Goal: Task Accomplishment & Management: Complete application form

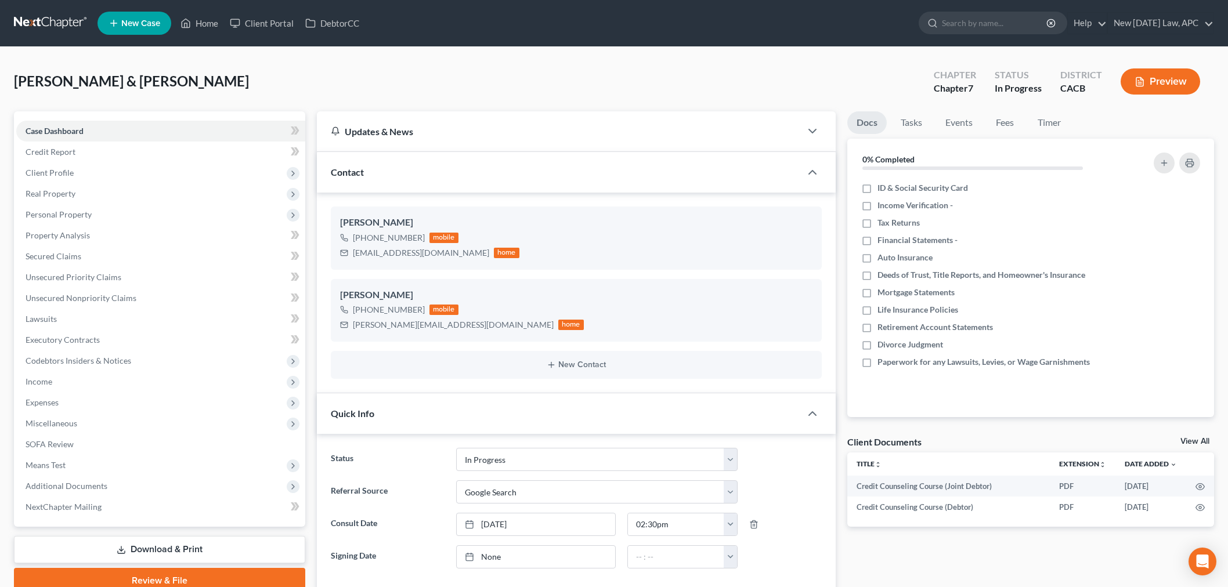
select select "5"
select select "4"
click at [77, 396] on span "Expenses" at bounding box center [160, 402] width 289 height 21
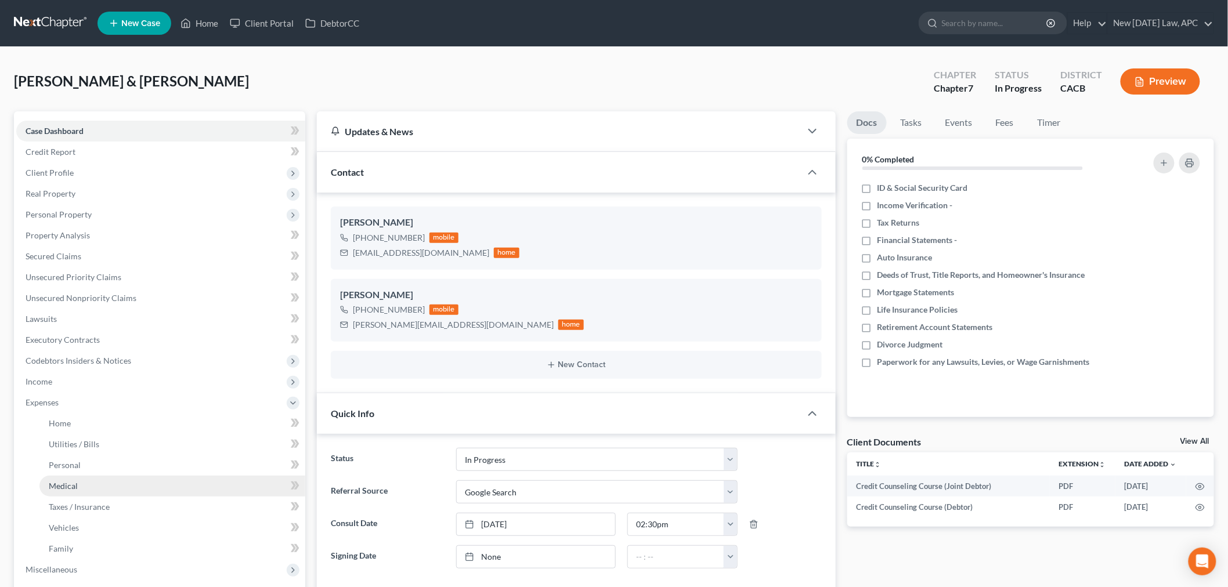
click at [95, 484] on link "Medical" at bounding box center [172, 486] width 266 height 21
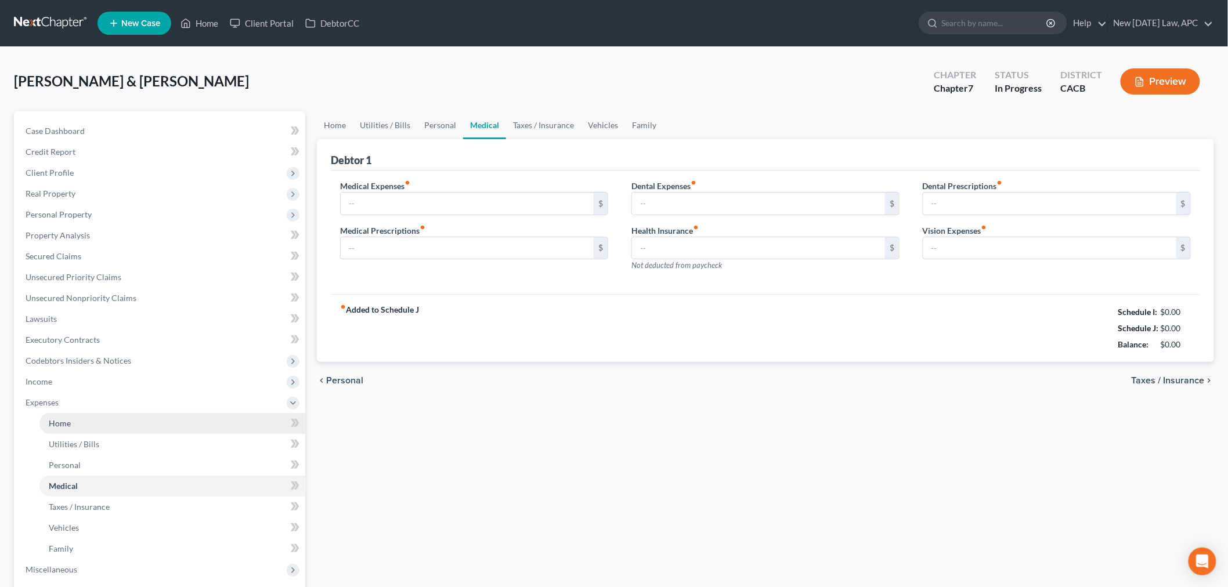
type input "165.00"
type input "0.00"
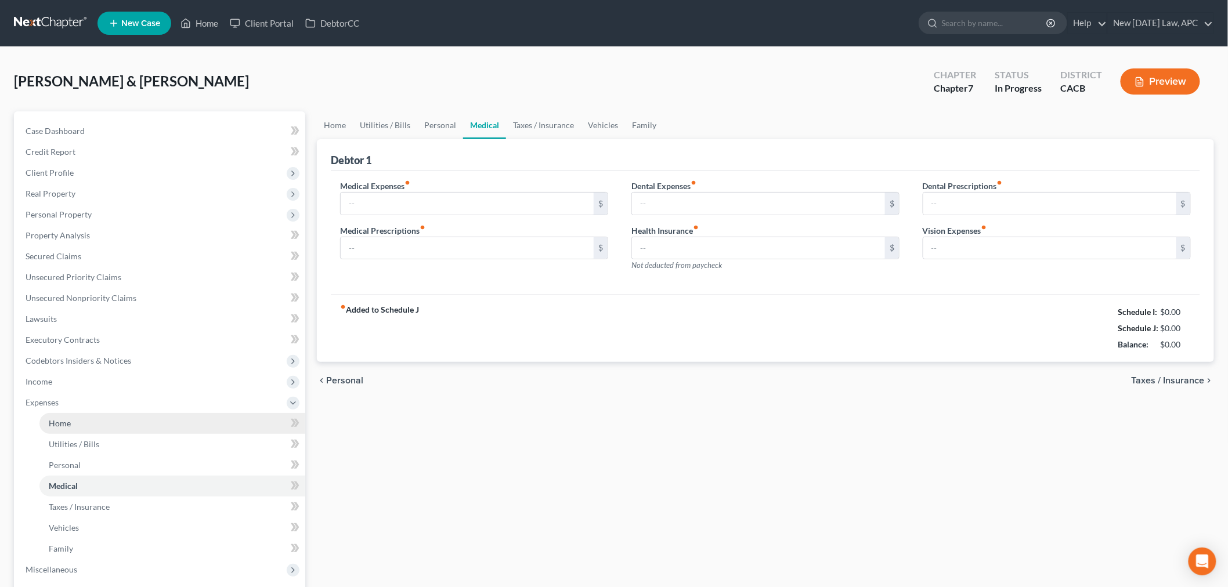
type input "0.00"
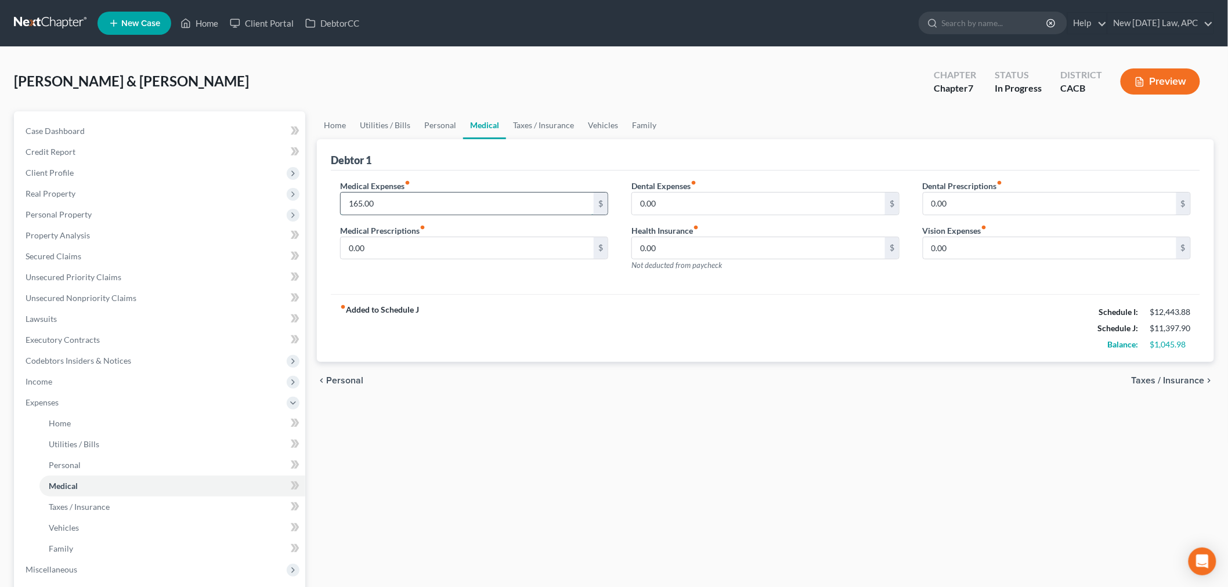
click at [414, 204] on input "165.00" at bounding box center [467, 204] width 253 height 22
type input "262.00"
type input "181.00"
click at [614, 380] on div "chevron_left Personal Taxes / Insurance chevron_right" at bounding box center [765, 380] width 897 height 37
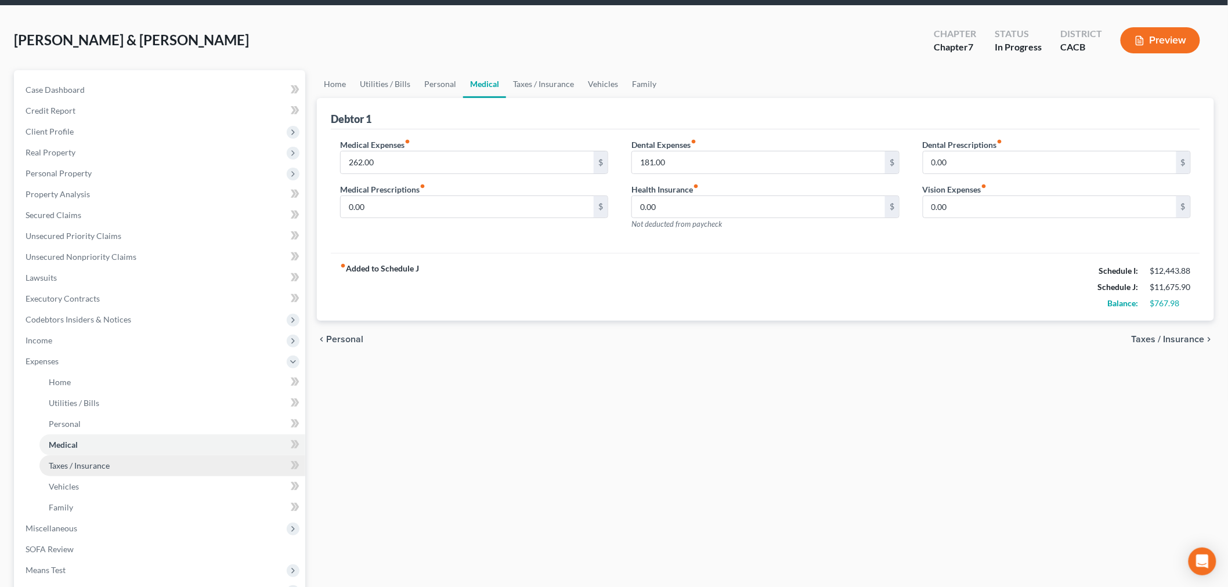
scroll to position [64, 0]
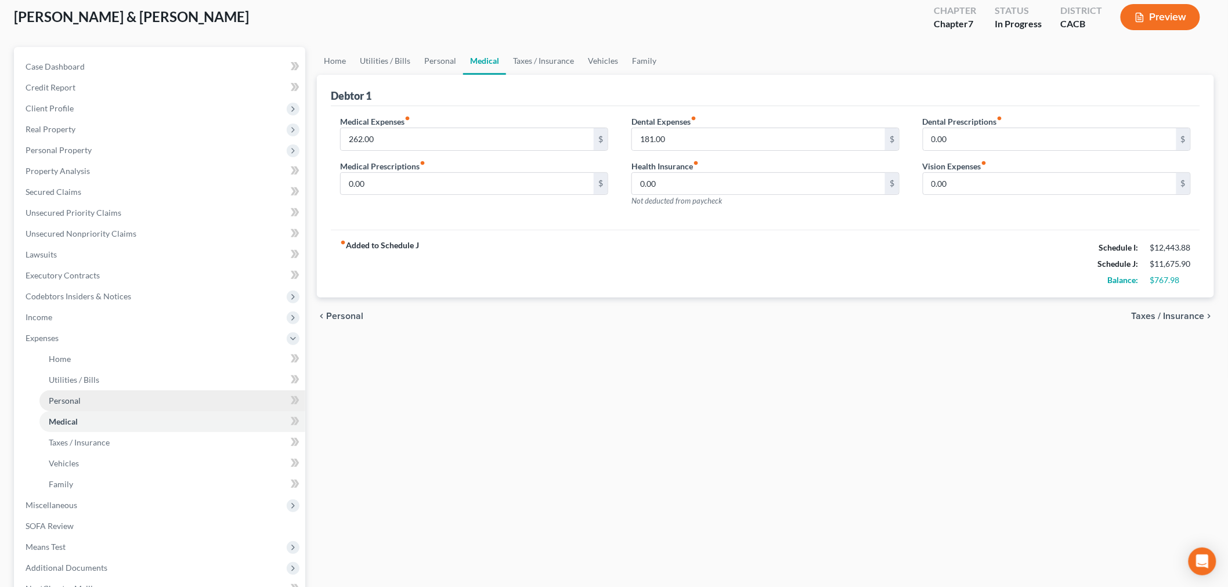
click at [100, 398] on link "Personal" at bounding box center [172, 401] width 266 height 21
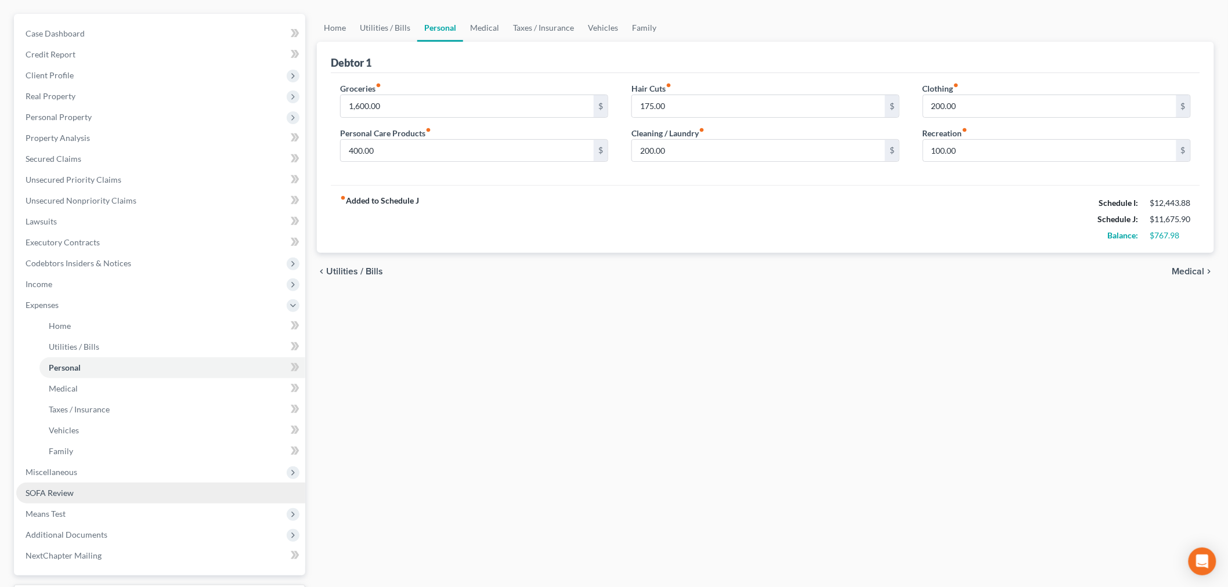
scroll to position [129, 0]
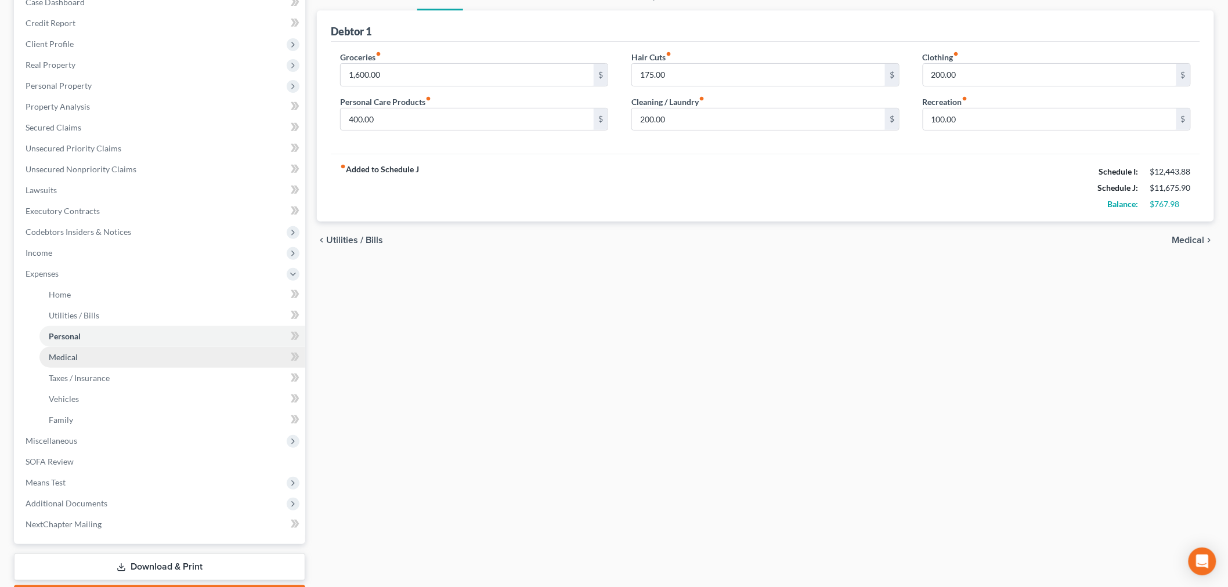
click at [110, 362] on link "Medical" at bounding box center [172, 357] width 266 height 21
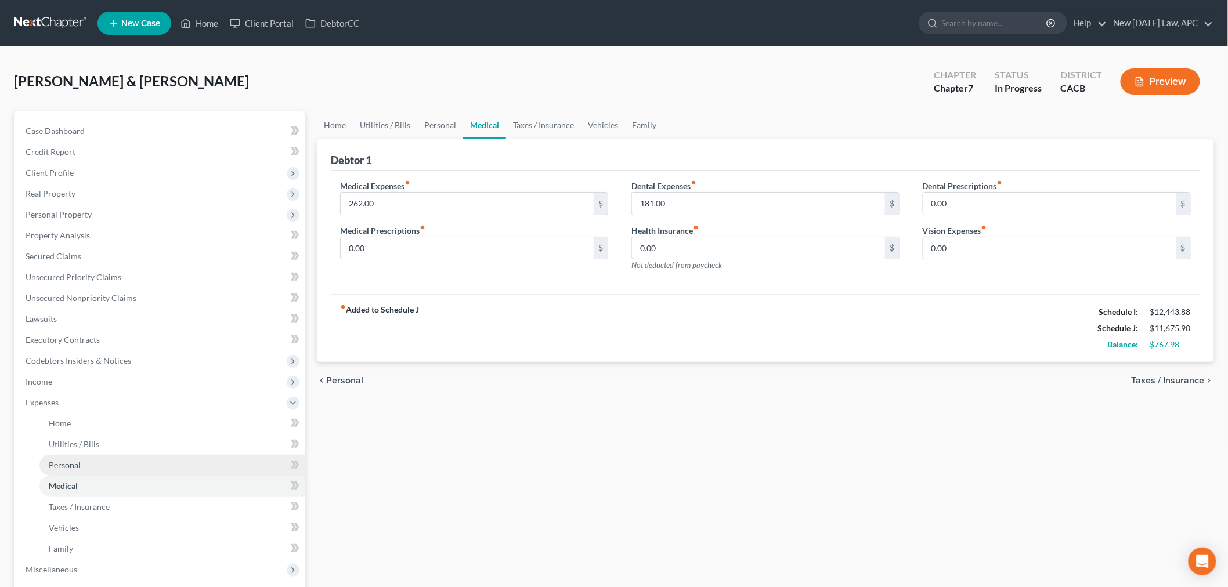
click at [85, 462] on link "Personal" at bounding box center [172, 465] width 266 height 21
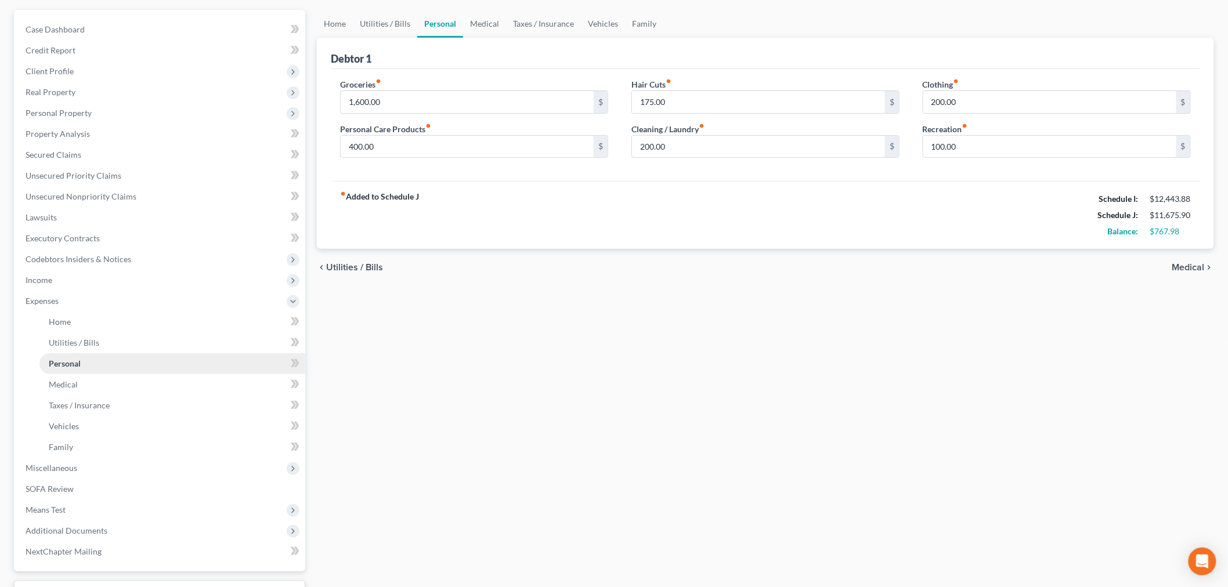
scroll to position [129, 0]
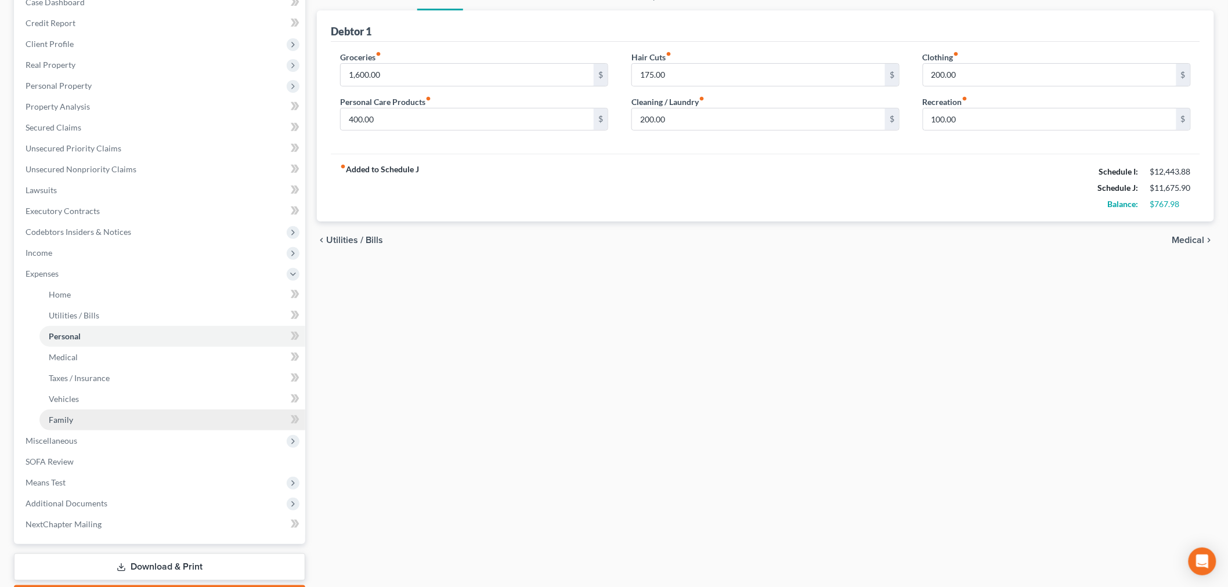
click at [89, 410] on link "Family" at bounding box center [172, 420] width 266 height 21
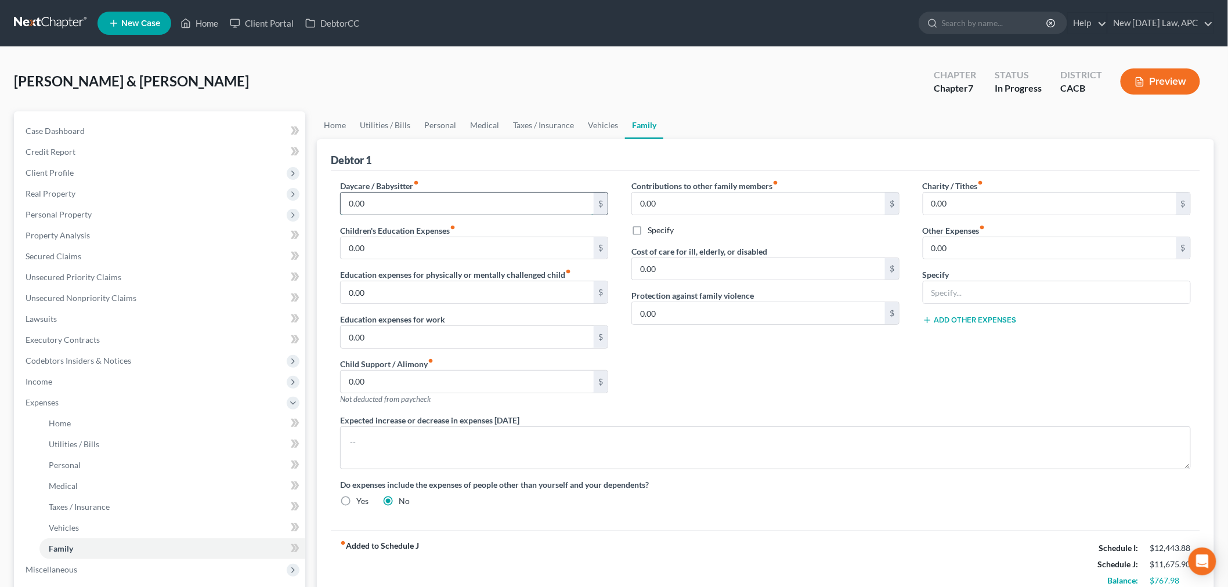
click at [369, 204] on input "0.00" at bounding box center [467, 204] width 253 height 22
type input "1,200.00"
click at [486, 120] on link "Medical" at bounding box center [484, 125] width 43 height 28
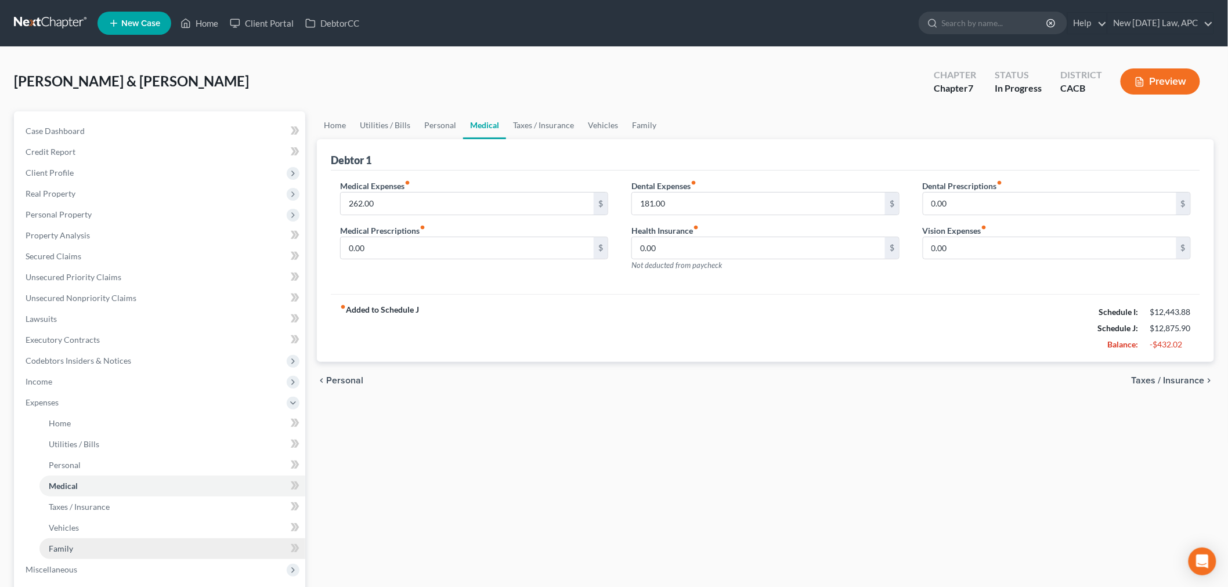
click at [78, 547] on link "Family" at bounding box center [172, 549] width 266 height 21
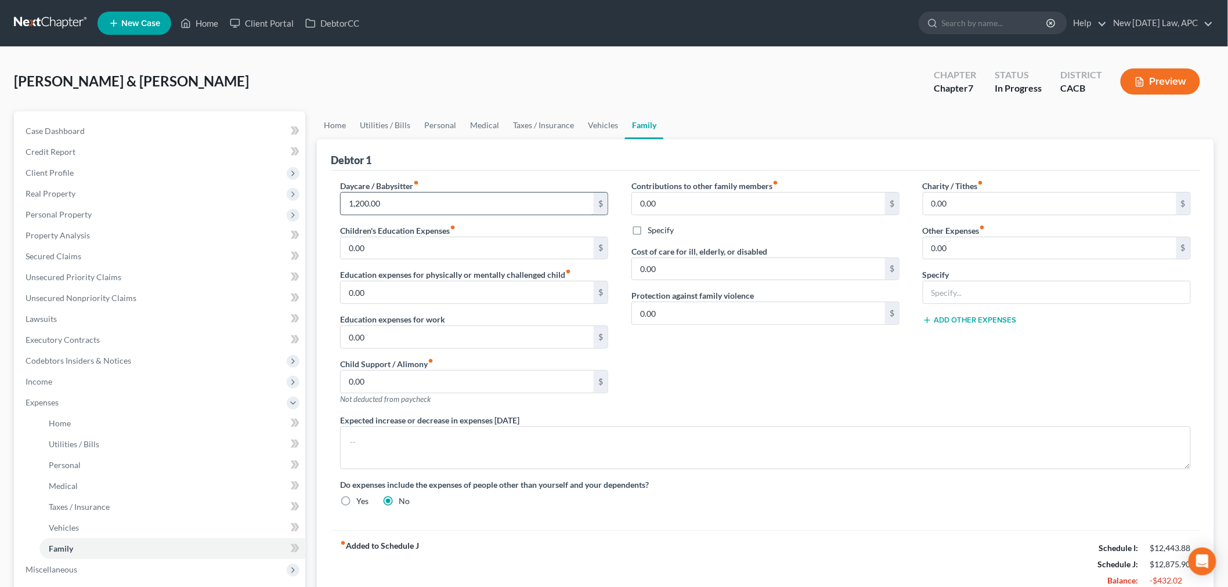
click at [398, 203] on input "1,200.00" at bounding box center [467, 204] width 253 height 22
type input "2,520.00"
click at [587, 124] on link "Vehicles" at bounding box center [603, 125] width 44 height 28
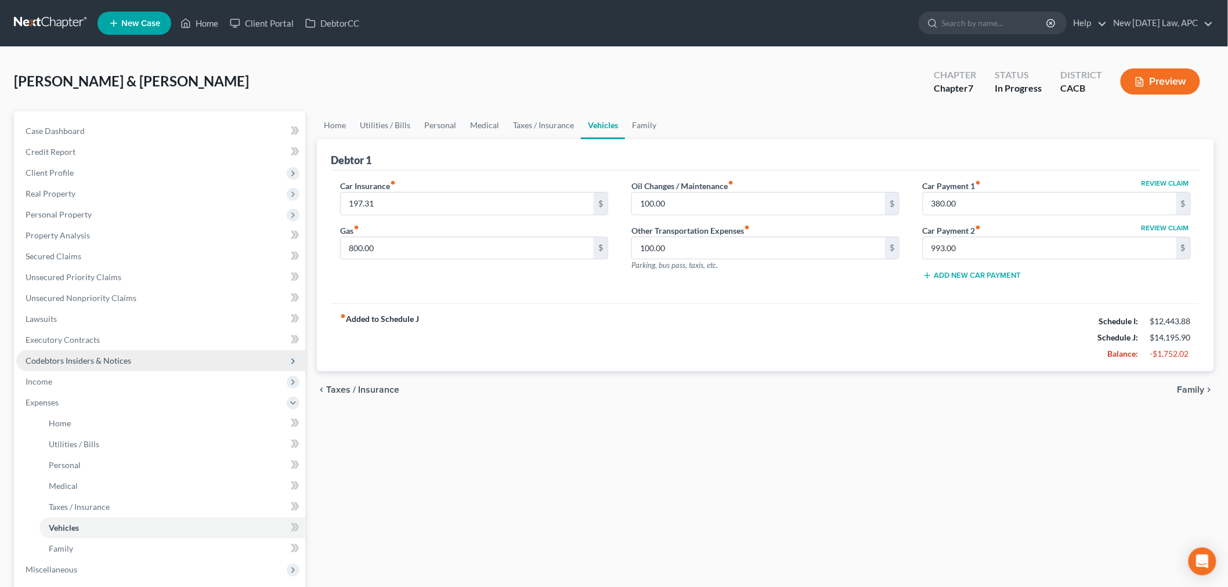
click at [79, 358] on span "Codebtors Insiders & Notices" at bounding box center [79, 361] width 106 height 10
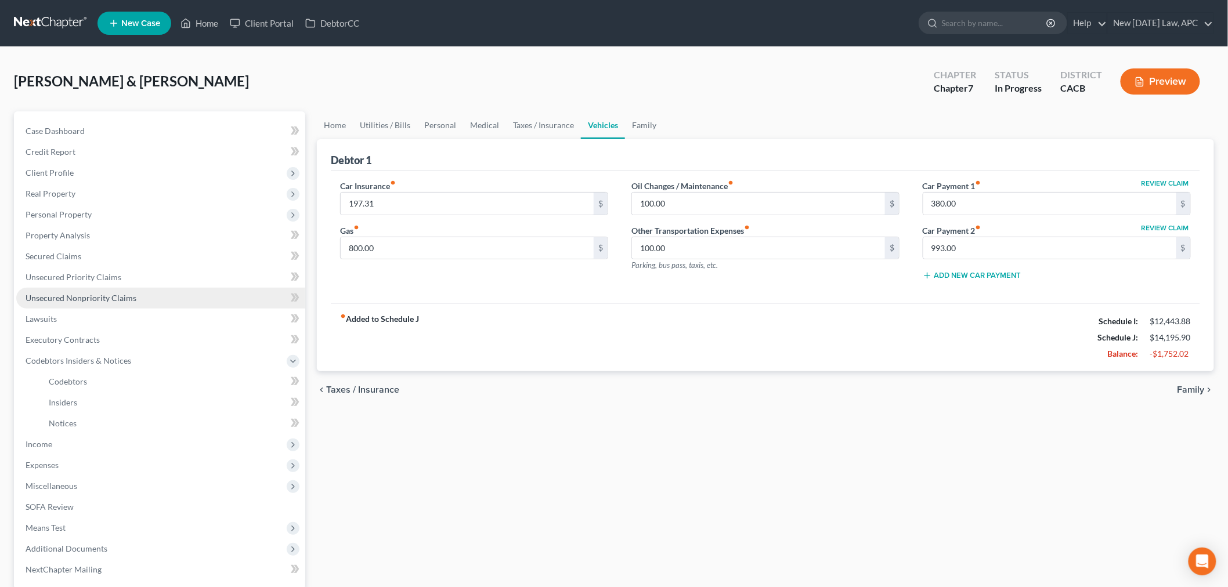
click at [83, 294] on span "Unsecured Nonpriority Claims" at bounding box center [81, 298] width 111 height 10
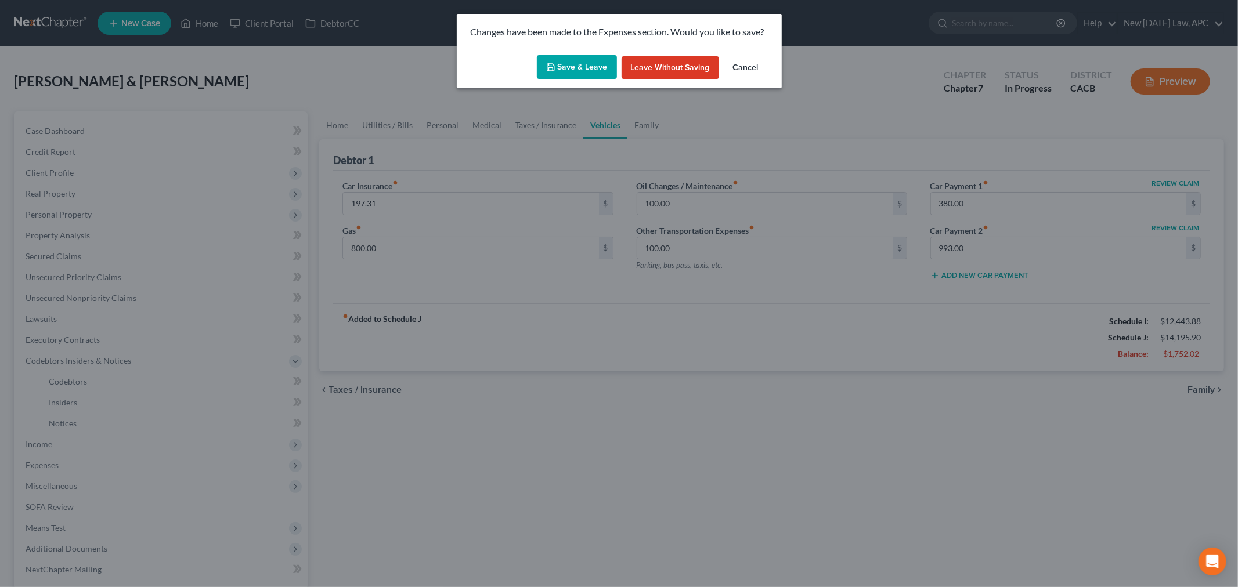
click at [573, 75] on button "Save & Leave" at bounding box center [577, 67] width 80 height 24
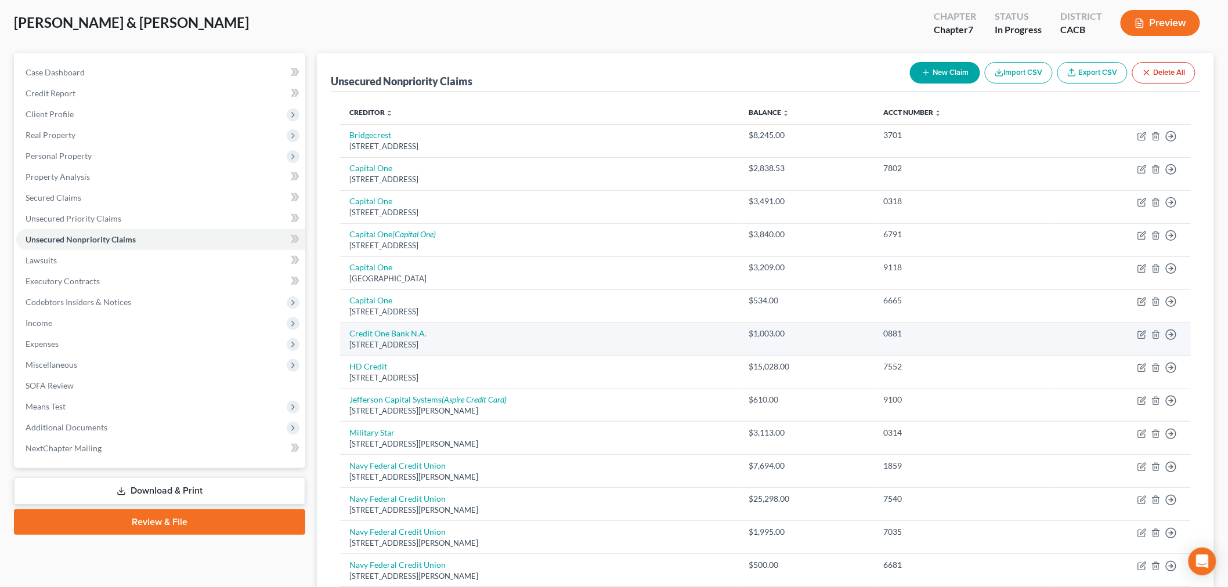
scroll to position [27, 0]
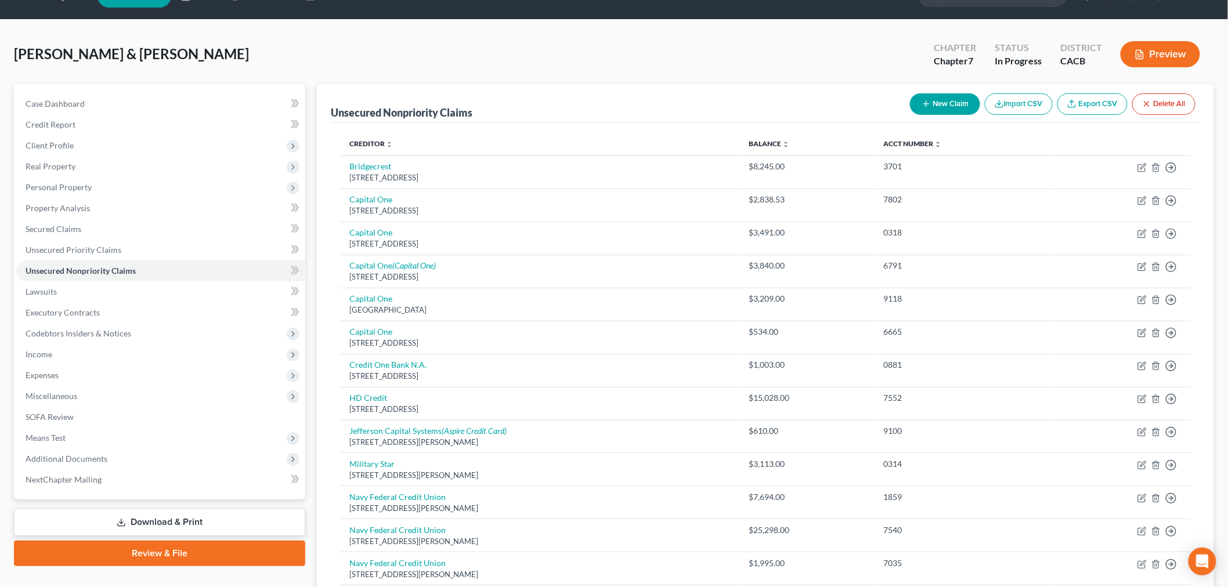
click at [943, 103] on button "New Claim" at bounding box center [945, 103] width 70 height 21
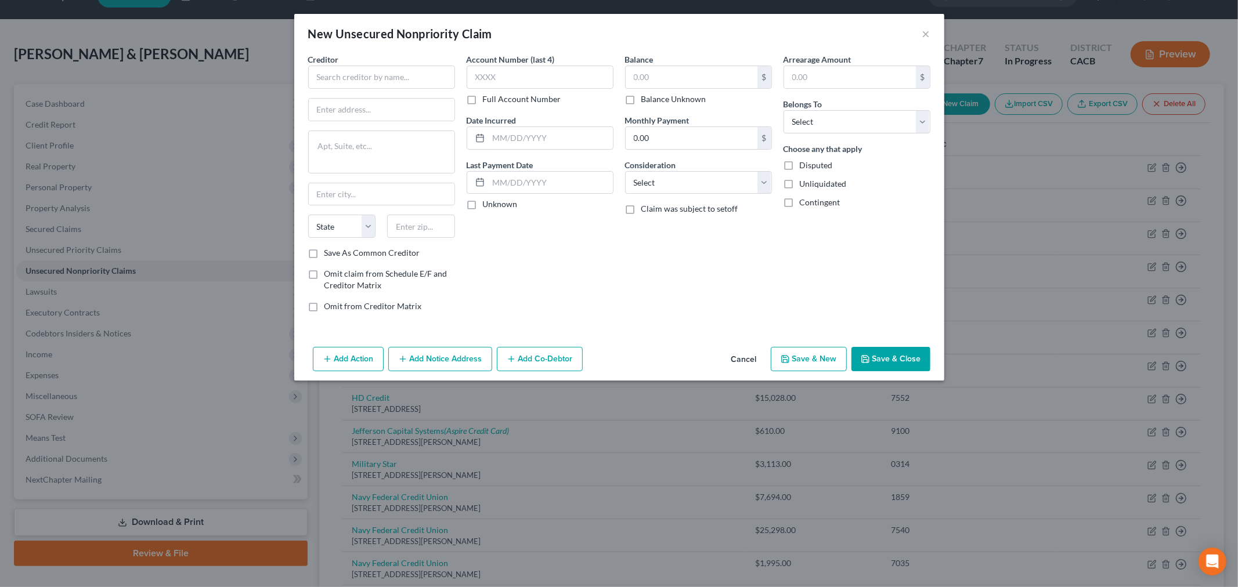
click at [367, 62] on div "Creditor *" at bounding box center [381, 70] width 147 height 35
click at [369, 73] on input "text" at bounding box center [381, 77] width 147 height 23
type input "Reprise Financial"
type input "PO Box 9585"
type input "75019"
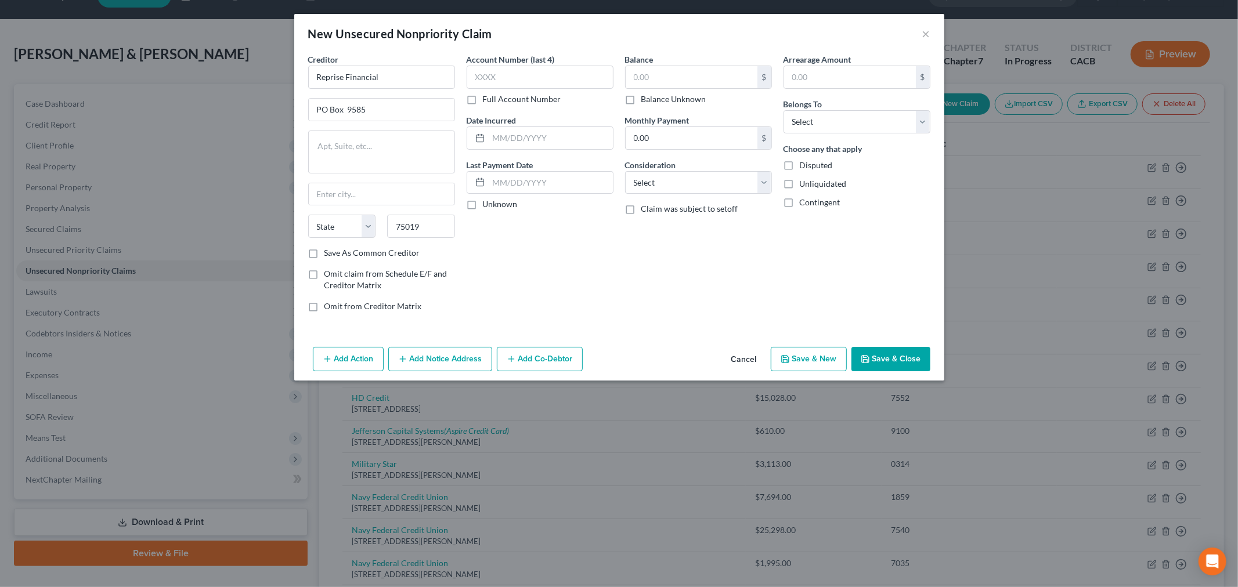
click at [486, 238] on div "Account Number (last 4) Full Account Number Date Incurred Last Payment Date Unk…" at bounding box center [540, 187] width 158 height 268
type input "Coppell"
select select "45"
click at [493, 78] on input "text" at bounding box center [540, 77] width 147 height 23
type input "1001"
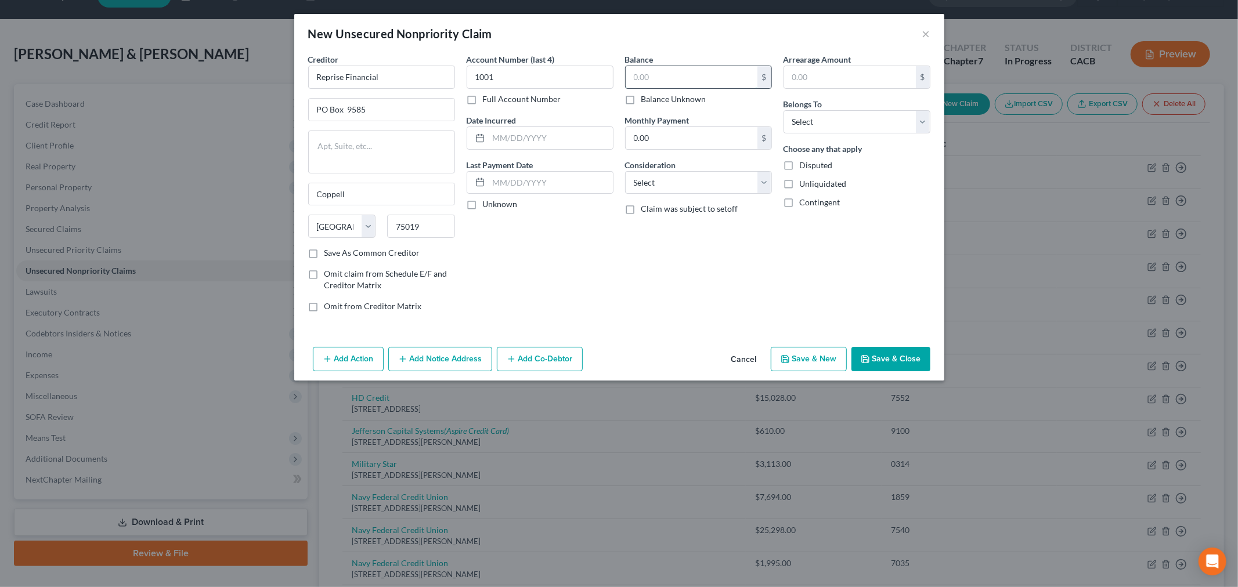
click at [670, 67] on input "text" at bounding box center [692, 77] width 132 height 22
type input "6,441.21"
click at [654, 129] on input "0.00" at bounding box center [692, 138] width 132 height 22
type input "272.36"
click at [652, 180] on select "Select Cable / Satellite Services Collection Agency Credit Card Debt Debt Couns…" at bounding box center [698, 182] width 147 height 23
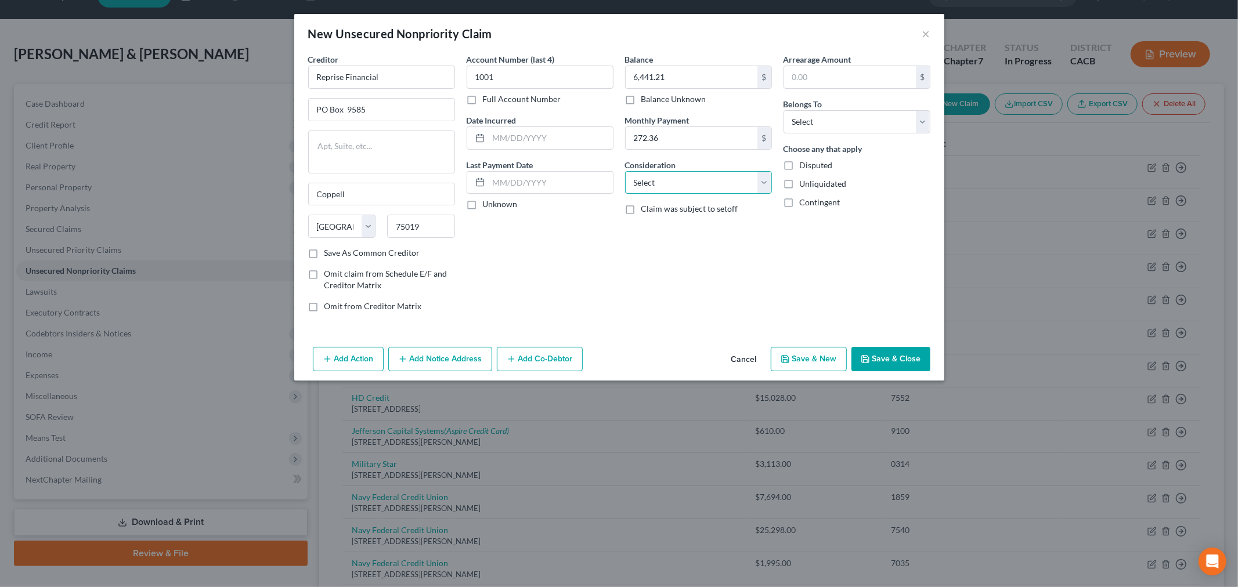
select select "10"
click at [625, 171] on select "Select Cable / Satellite Services Collection Agency Credit Card Debt Debt Couns…" at bounding box center [698, 182] width 147 height 23
click at [769, 315] on div "Balance 6,441.21 $ Balance Unknown Balance Undetermined 6,441.21 $ Balance Unkn…" at bounding box center [698, 187] width 158 height 268
click at [862, 130] on select "Select Debtor 1 Only Debtor 2 Only Debtor 1 And Debtor 2 Only At Least One Of T…" at bounding box center [857, 121] width 147 height 23
select select "4"
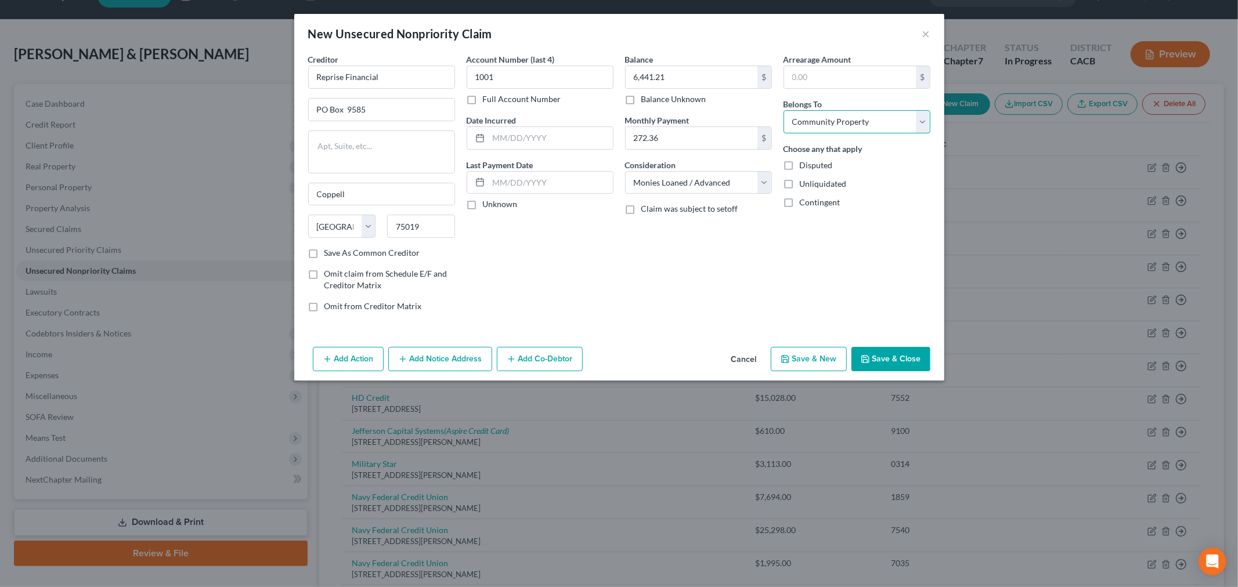
click at [784, 110] on select "Select Debtor 1 Only Debtor 2 Only Debtor 1 And Debtor 2 Only At Least One Of T…" at bounding box center [857, 121] width 147 height 23
click at [829, 281] on div "Arrearage Amount $ Belongs To * Select Debtor 1 Only Debtor 2 Only Debtor 1 And…" at bounding box center [857, 187] width 158 height 268
click at [900, 370] on button "Save & Close" at bounding box center [891, 359] width 79 height 24
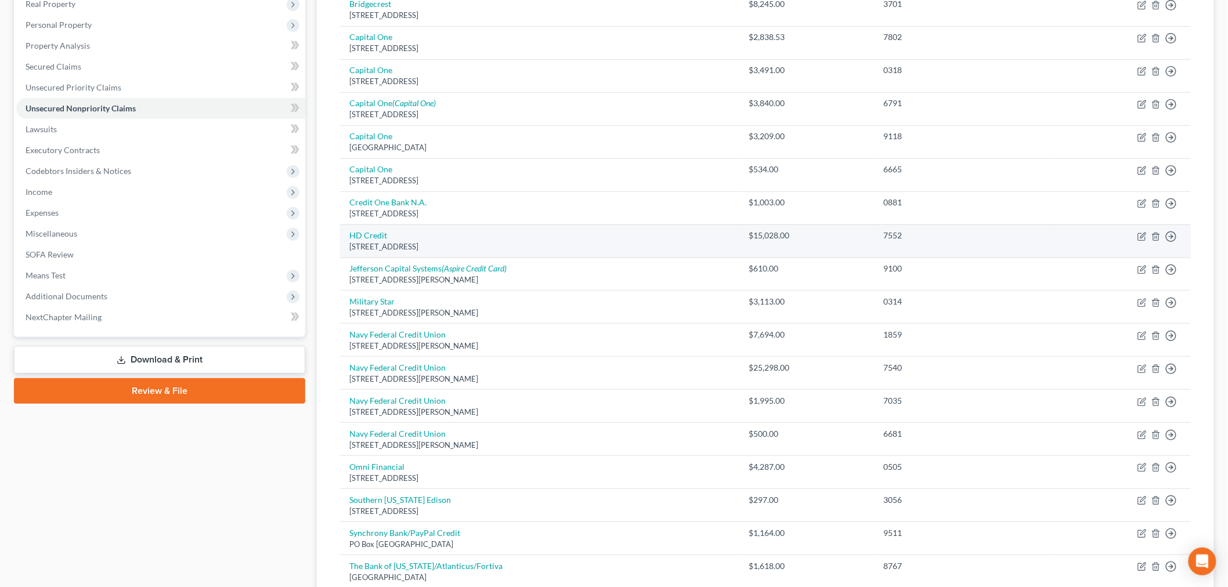
scroll to position [125, 0]
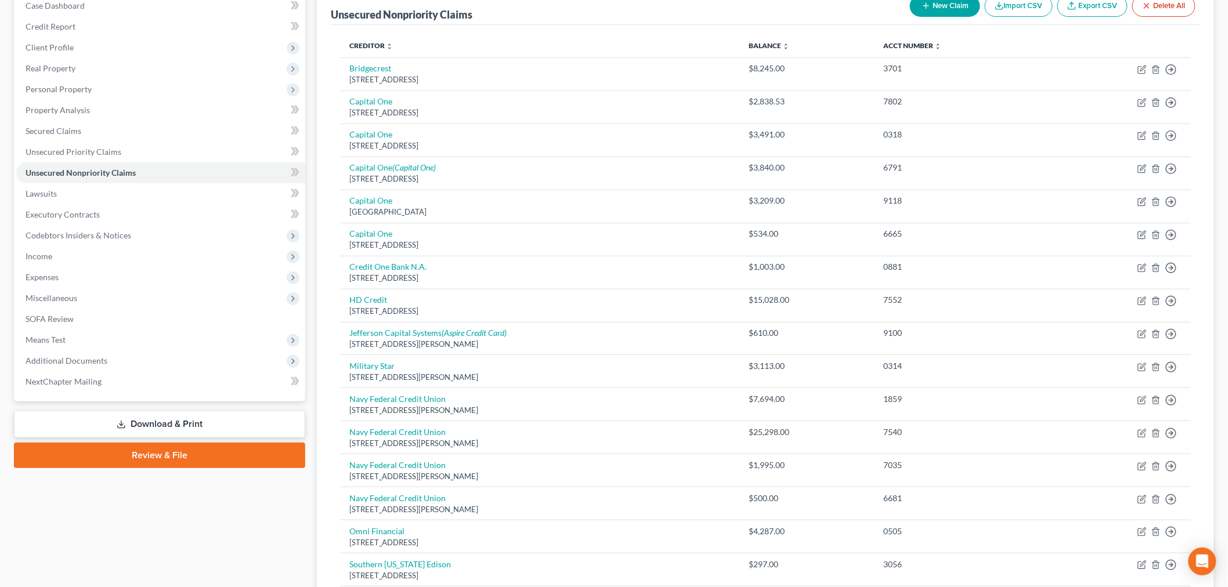
click at [922, 9] on icon "button" at bounding box center [926, 5] width 9 height 9
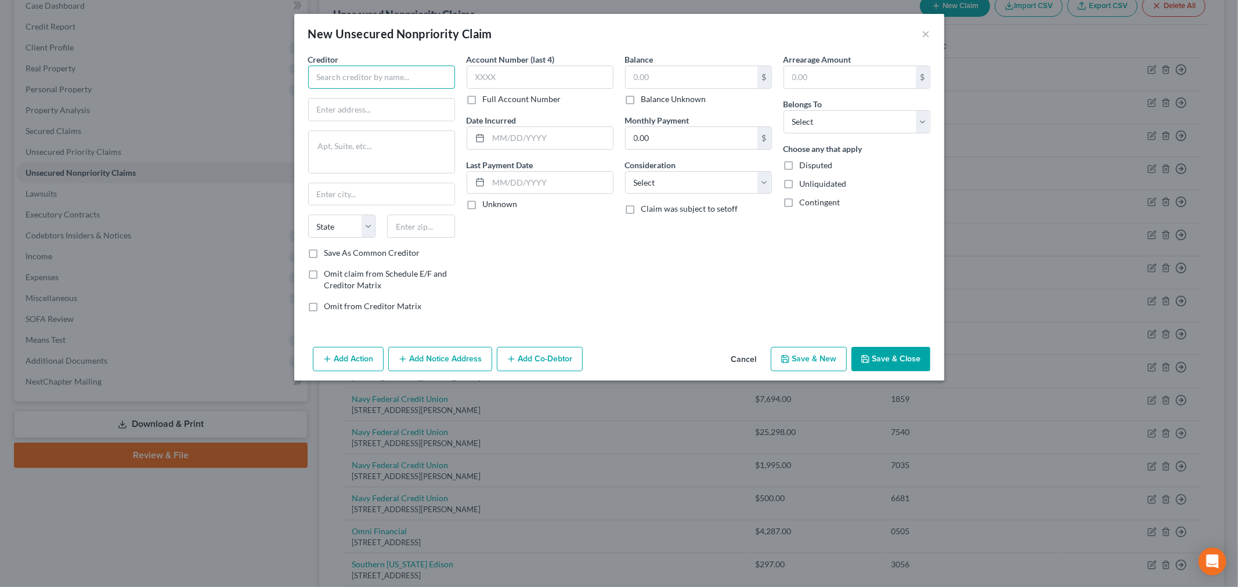
click at [363, 80] on input "text" at bounding box center [381, 77] width 147 height 23
type input "Healthcare Finance Direct"
type input "[STREET_ADDRESS]"
type input "93301"
click at [378, 147] on textarea at bounding box center [381, 152] width 147 height 43
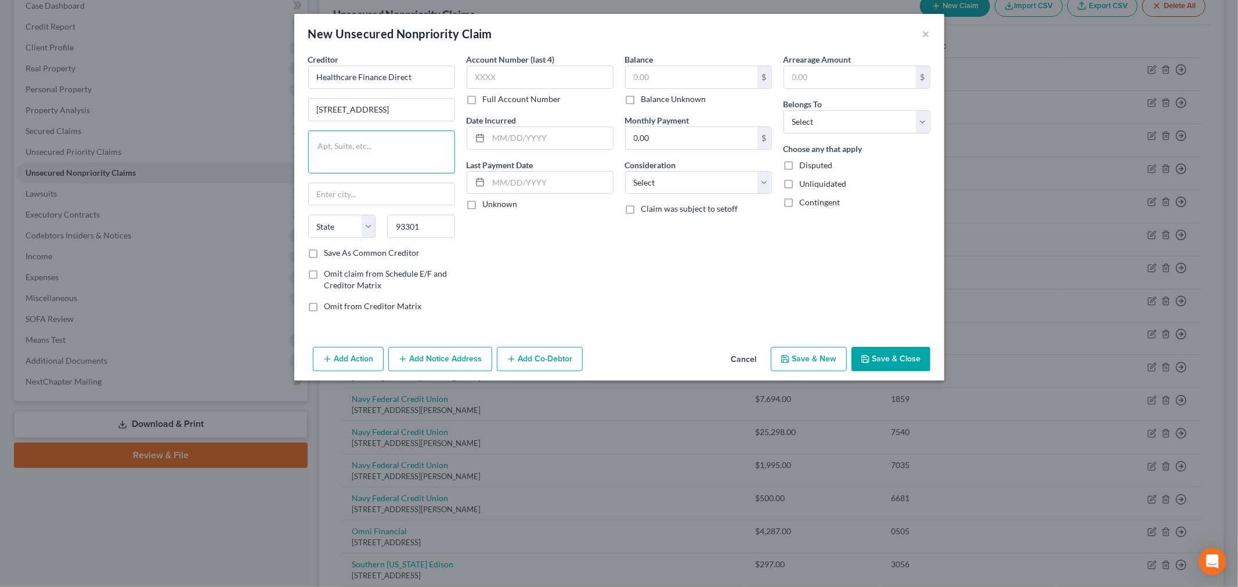
type input "[GEOGRAPHIC_DATA]"
select select "4"
type textarea "Suite 300"
click at [507, 267] on div "Account Number (last 4) Full Account Number Date Incurred Last Payment Date Unk…" at bounding box center [540, 187] width 158 height 268
click at [517, 78] on input "text" at bounding box center [540, 77] width 147 height 23
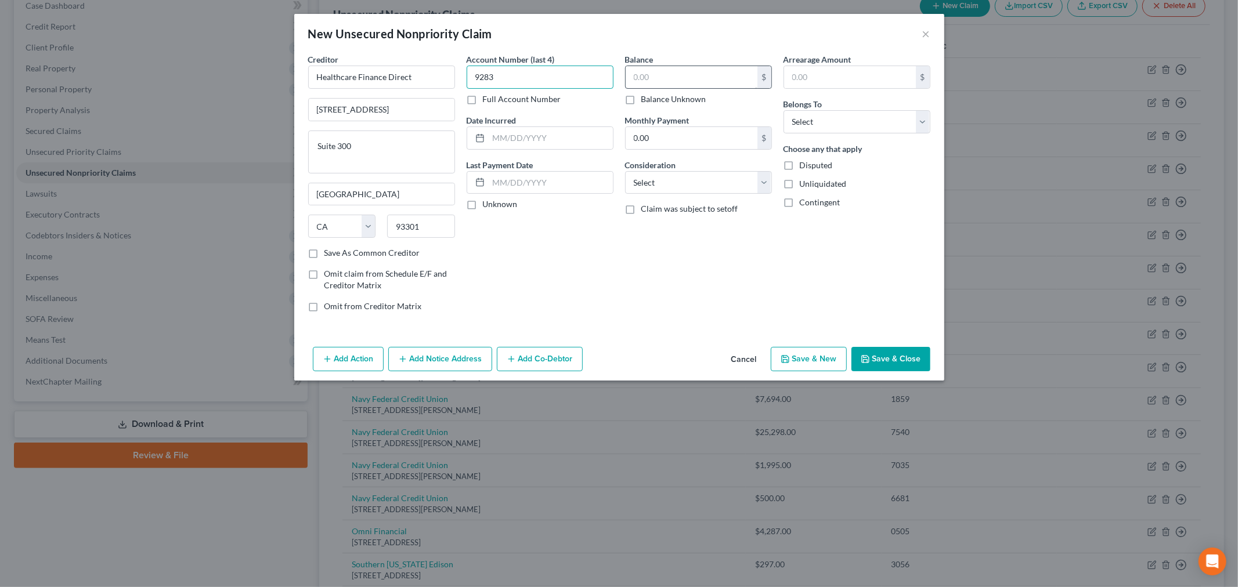
type input "9283"
click at [690, 77] on input "text" at bounding box center [692, 77] width 132 height 22
type input "2,114.86"
click at [657, 132] on input "0.00" at bounding box center [692, 138] width 132 height 22
type input "117.31"
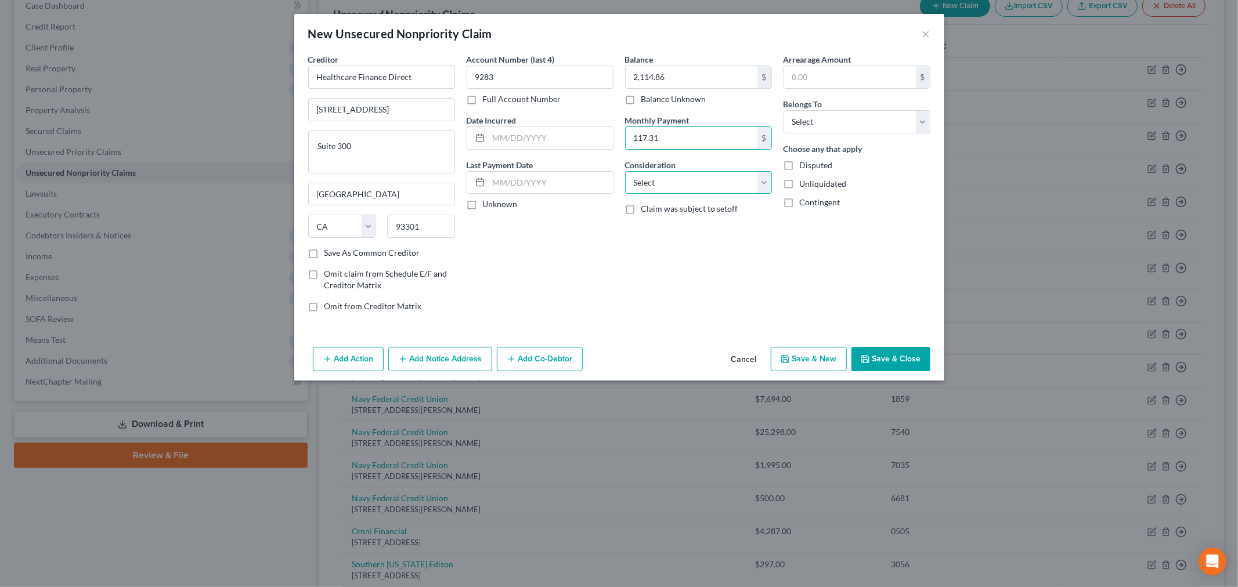
click at [669, 177] on select "Select Cable / Satellite Services Collection Agency Credit Card Debt Debt Couns…" at bounding box center [698, 182] width 147 height 23
select select "9"
click at [625, 171] on select "Select Cable / Satellite Services Collection Agency Credit Card Debt Debt Couns…" at bounding box center [698, 182] width 147 height 23
click at [775, 253] on div "Balance 2,114.86 $ Balance Unknown Balance Undetermined 2,114.86 $ Balance Unkn…" at bounding box center [698, 187] width 158 height 268
click at [837, 126] on select "Select Debtor 1 Only Debtor 2 Only Debtor 1 And Debtor 2 Only At Least One Of T…" at bounding box center [857, 121] width 147 height 23
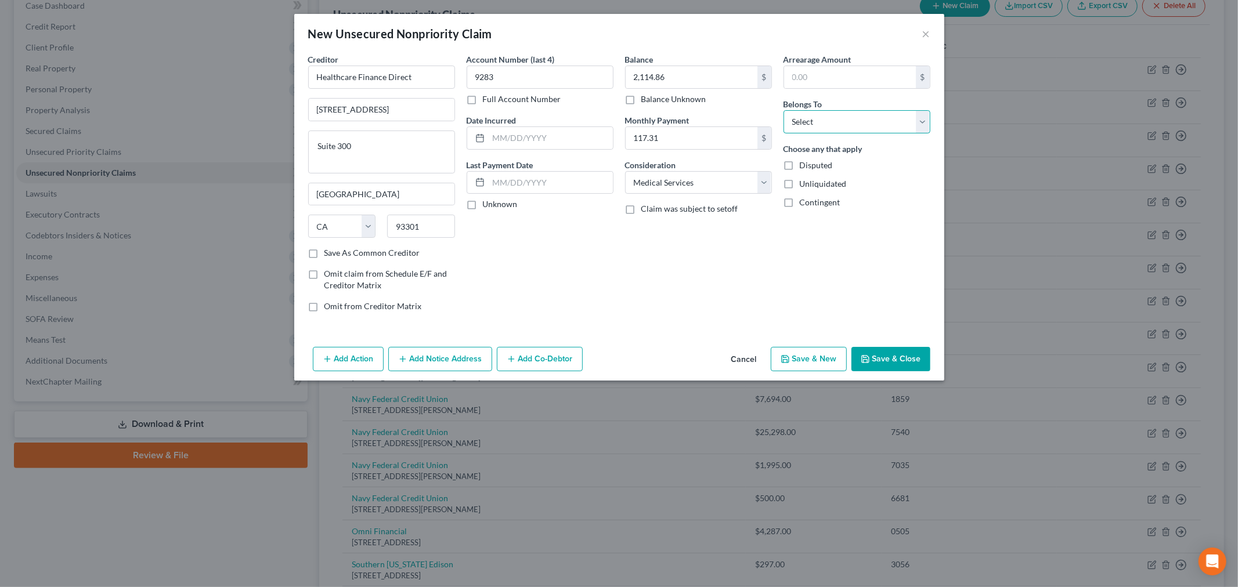
select select "4"
click at [784, 110] on select "Select Debtor 1 Only Debtor 2 Only Debtor 1 And Debtor 2 Only At Least One Of T…" at bounding box center [857, 121] width 147 height 23
click at [787, 270] on div "Arrearage Amount $ Belongs To * Select Debtor 1 Only Debtor 2 Only Debtor 1 And…" at bounding box center [857, 187] width 158 height 268
click at [907, 370] on button "Save & Close" at bounding box center [891, 359] width 79 height 24
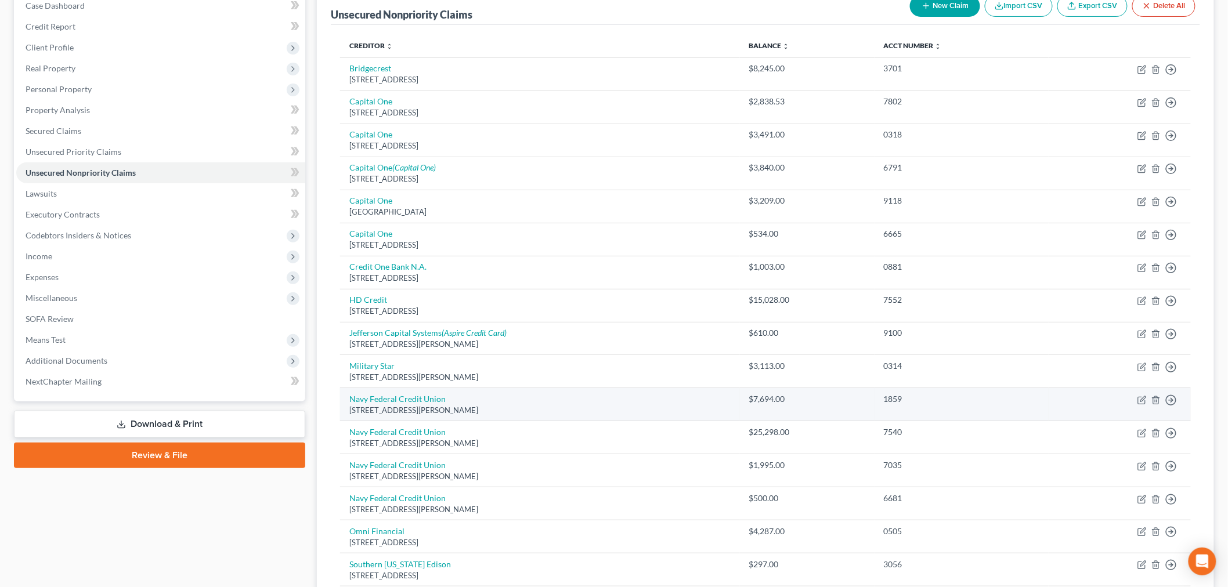
drag, startPoint x: 489, startPoint y: 550, endPoint x: 642, endPoint y: 395, distance: 217.6
click at [489, 550] on td "Omni Financial [STREET_ADDRESS]" at bounding box center [540, 537] width 400 height 33
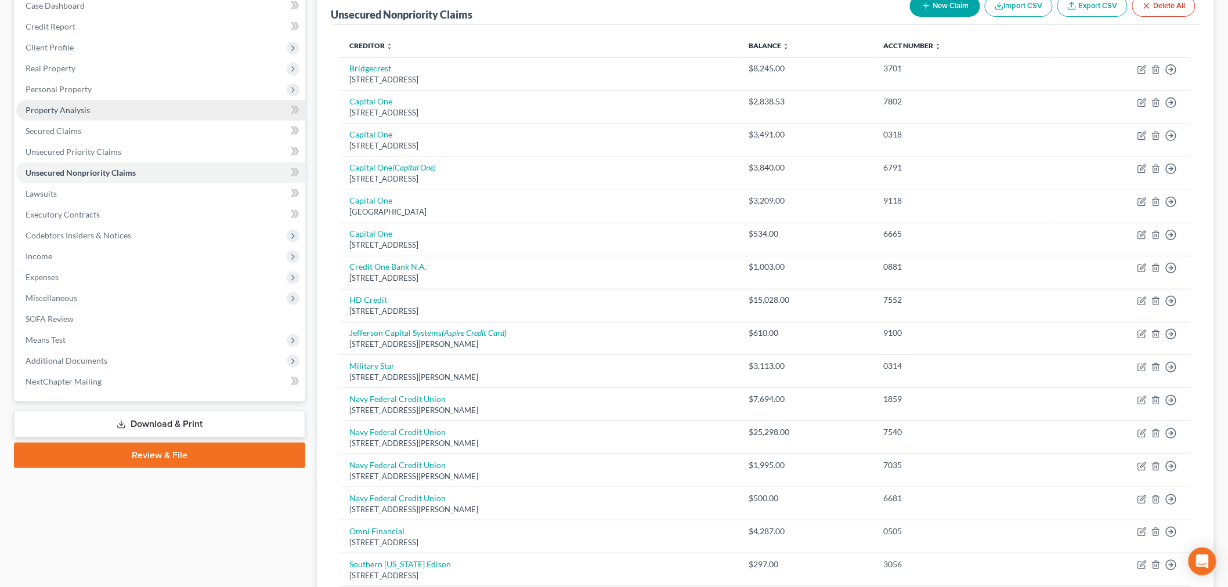
scroll to position [0, 0]
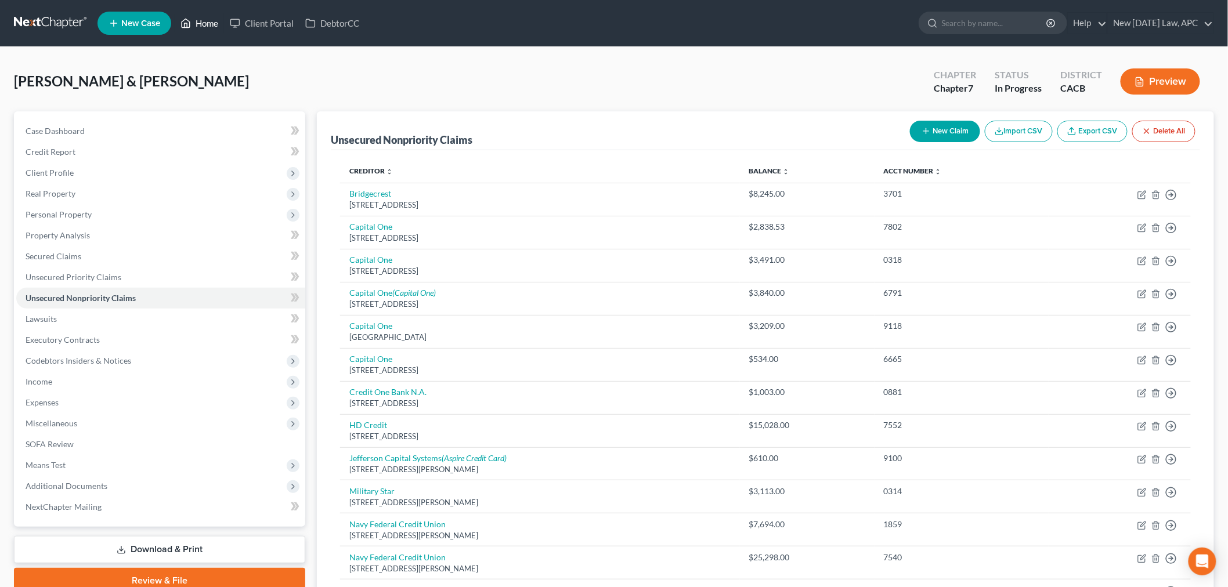
drag, startPoint x: 197, startPoint y: 20, endPoint x: 223, endPoint y: 2, distance: 31.6
click at [197, 20] on link "Home" at bounding box center [199, 23] width 49 height 21
